Goal: Find specific page/section: Find specific page/section

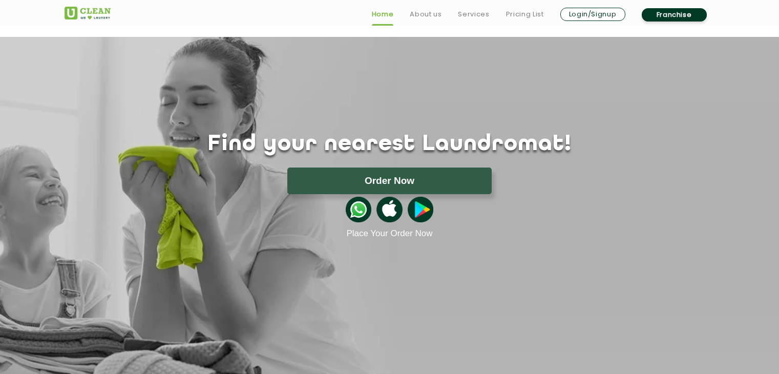
scroll to position [1331, 0]
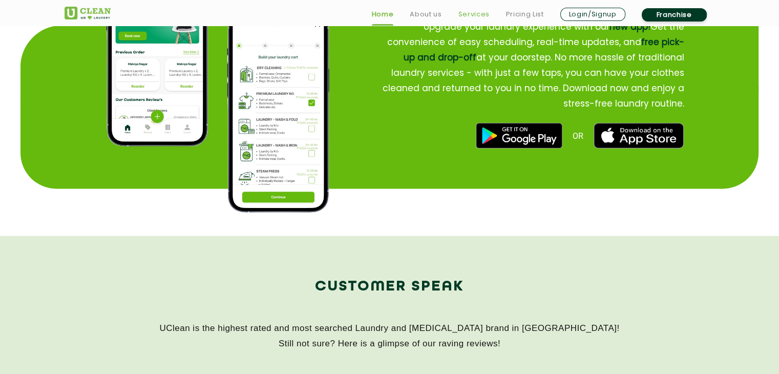
click at [463, 14] on link "Services" at bounding box center [473, 14] width 31 height 12
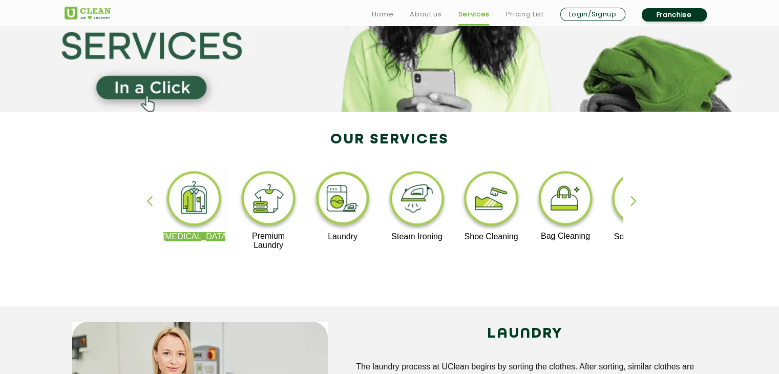
scroll to position [125, 0]
click at [476, 209] on img at bounding box center [491, 199] width 63 height 63
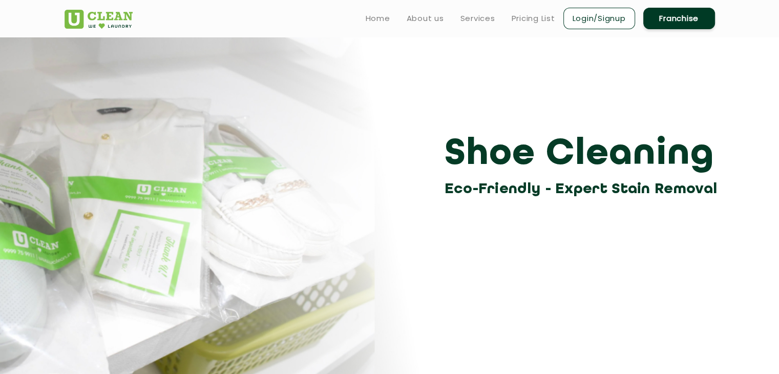
click at [476, 209] on section "Shoe Cleaning Eco-Friendly - Expert Stain Removal" at bounding box center [389, 216] width 779 height 358
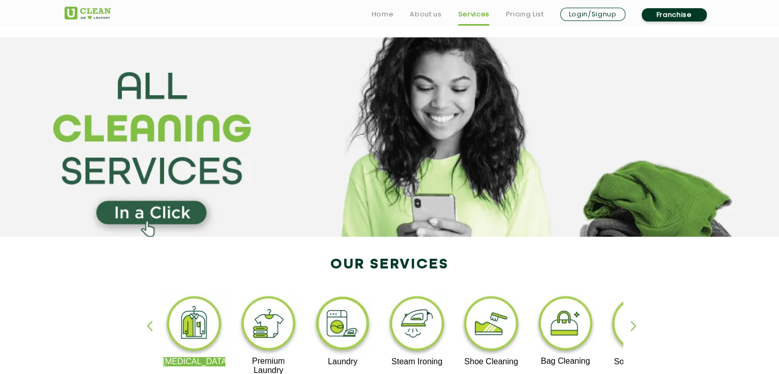
scroll to position [125, 0]
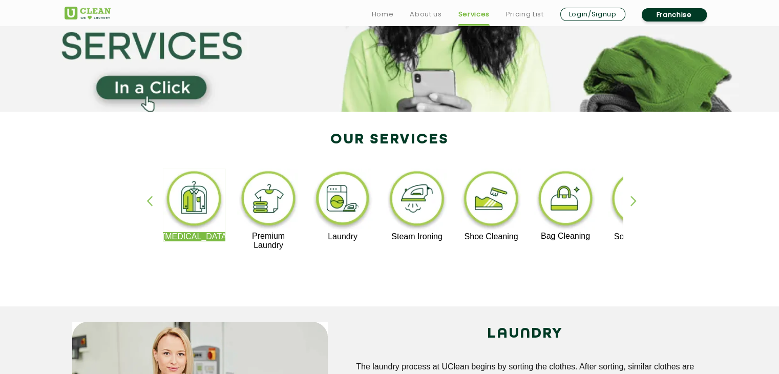
click at [343, 137] on div "[MEDICAL_DATA] Premium Laundry Laundry Steam Ironing Shoe Cleaning Bag Cleaning…" at bounding box center [390, 214] width 666 height 184
click at [325, 134] on div "[MEDICAL_DATA] Premium Laundry Laundry Steam Ironing Shoe Cleaning Bag Cleaning…" at bounding box center [390, 214] width 666 height 184
